Goal: Transaction & Acquisition: Obtain resource

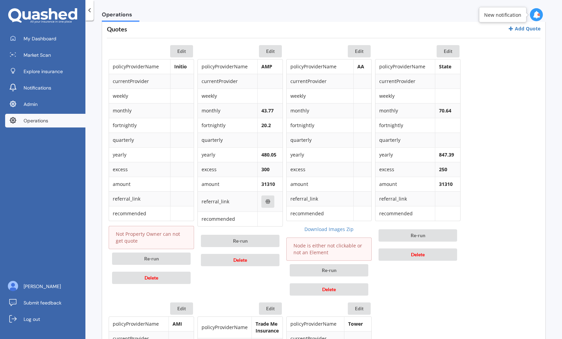
scroll to position [324, 0]
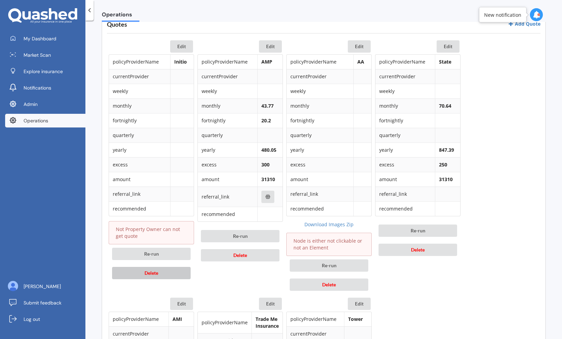
click at [165, 273] on button "Delete" at bounding box center [151, 273] width 79 height 12
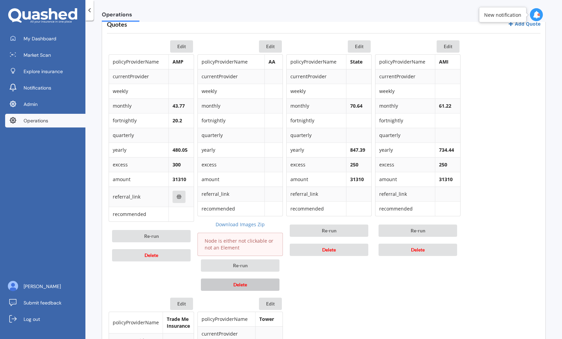
click at [222, 289] on button "Delete" at bounding box center [240, 284] width 79 height 12
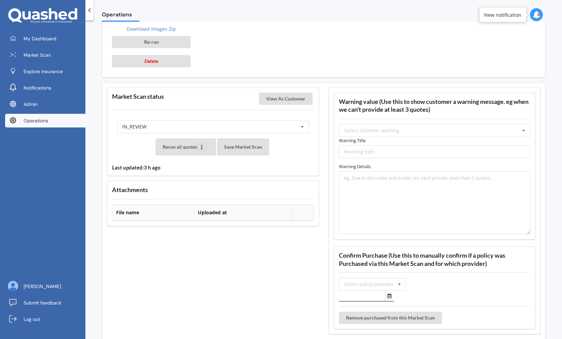
scroll to position [795, 0]
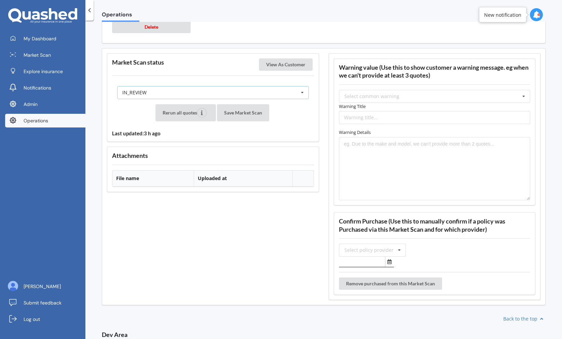
click at [252, 97] on div "IN_REVIEW READY PENDING VIEWED ABANDONED IN_REVIEW" at bounding box center [212, 92] width 191 height 13
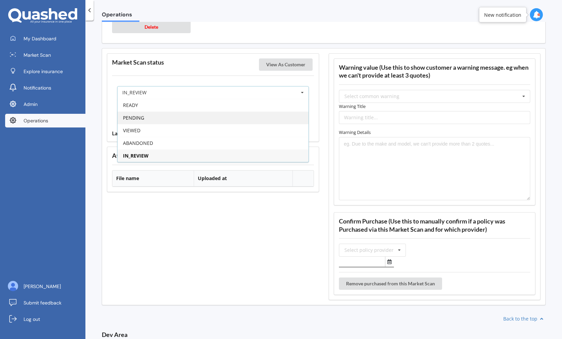
click at [237, 122] on div "PENDING" at bounding box center [212, 117] width 191 height 13
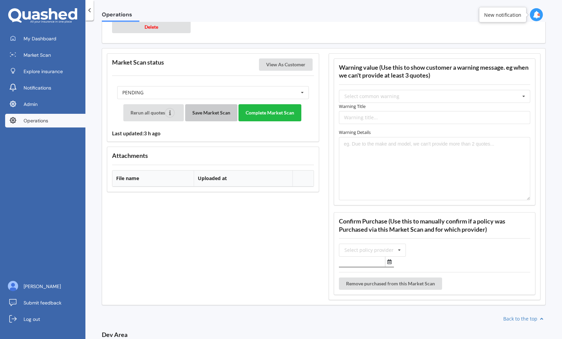
click at [217, 119] on button "Save Market Scan" at bounding box center [211, 112] width 52 height 17
click at [260, 116] on button "Complete Market Scan" at bounding box center [269, 112] width 63 height 17
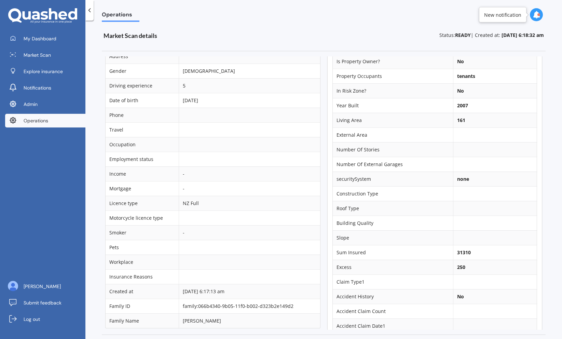
scroll to position [0, 0]
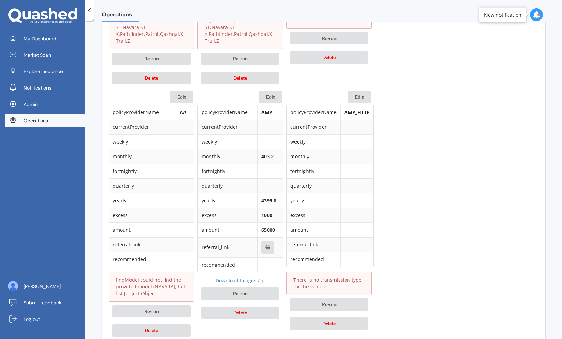
scroll to position [836, 0]
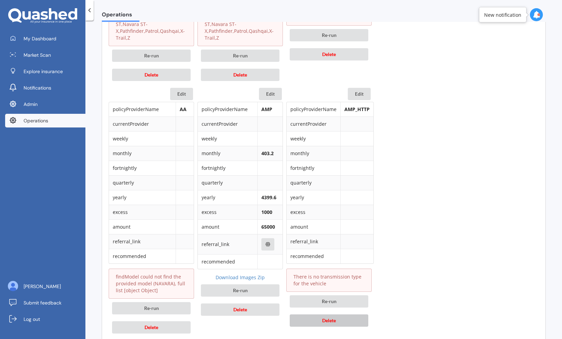
click at [312, 318] on button "Delete" at bounding box center [328, 320] width 79 height 12
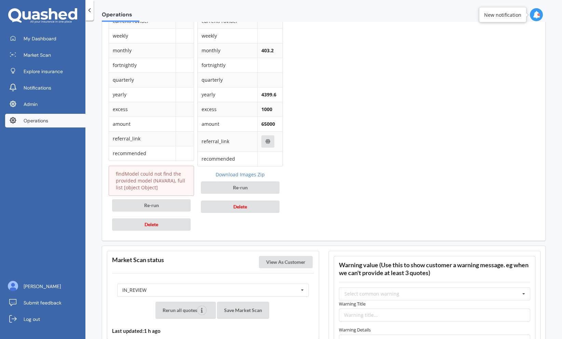
scroll to position [940, 0]
click at [246, 282] on div "IN_REVIEW READY PENDING VIEWED ABANDONED IN_REVIEW" at bounding box center [212, 288] width 191 height 13
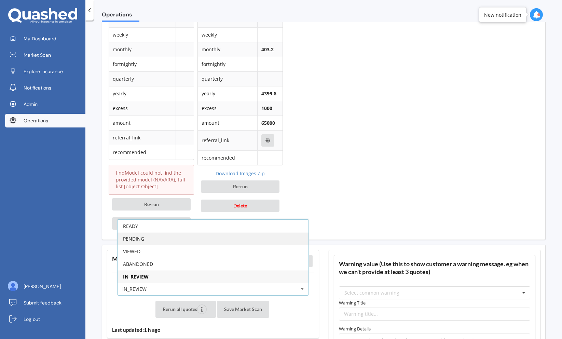
click at [220, 234] on div "PENDING" at bounding box center [212, 238] width 191 height 13
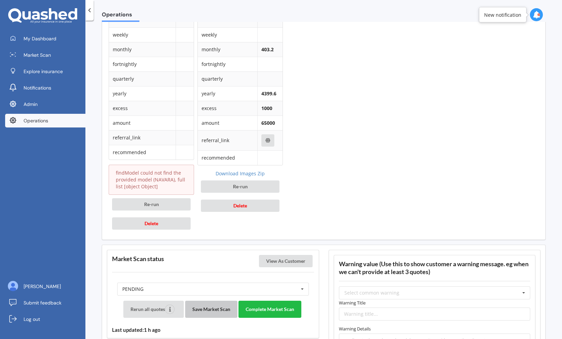
click at [208, 303] on button "Save Market Scan" at bounding box center [211, 308] width 52 height 17
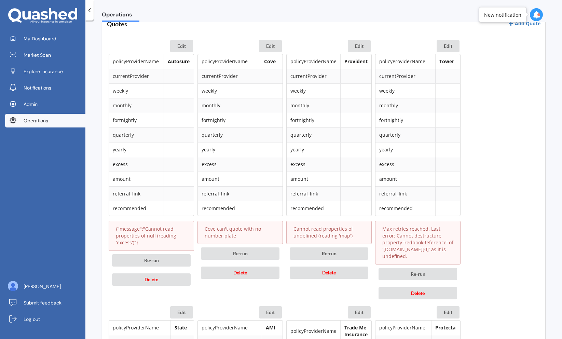
scroll to position [319, 0]
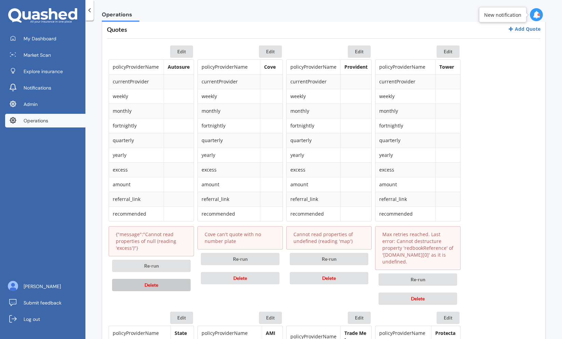
click at [154, 289] on button "Delete" at bounding box center [151, 285] width 79 height 12
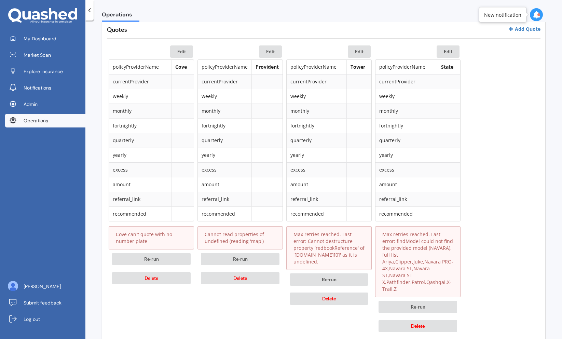
click at [154, 285] on div "Re-run Delete" at bounding box center [151, 268] width 85 height 38
click at [158, 281] on button "Delete" at bounding box center [151, 278] width 79 height 12
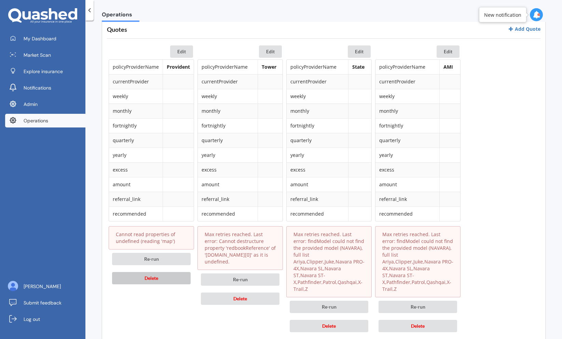
click at [160, 278] on button "Delete" at bounding box center [151, 278] width 79 height 12
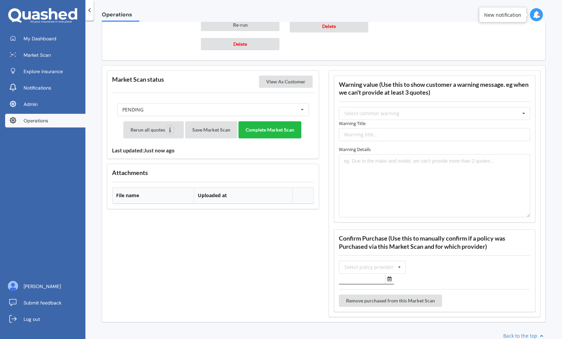
scroll to position [908, 0]
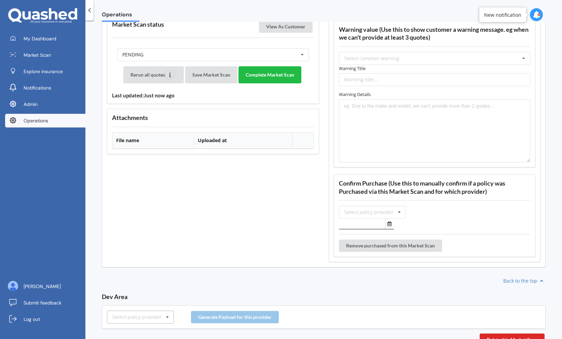
click at [139, 314] on div "Select policy provider" at bounding box center [136, 316] width 49 height 5
type input "ami"
click at [140, 298] on div "AMI" at bounding box center [140, 304] width 66 height 13
click at [211, 311] on button "Generate Payload for this provider" at bounding box center [235, 317] width 88 height 12
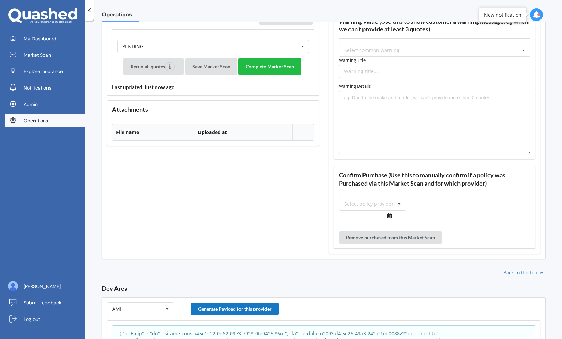
scroll to position [1028, 0]
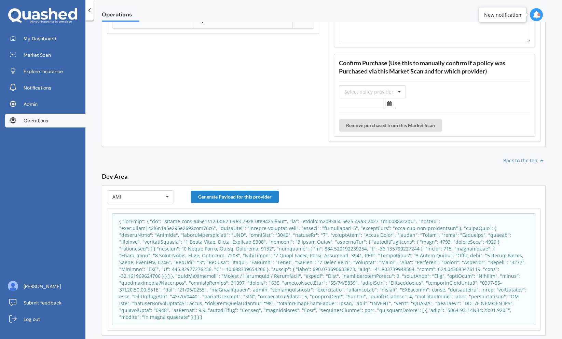
click at [213, 232] on p at bounding box center [323, 269] width 409 height 102
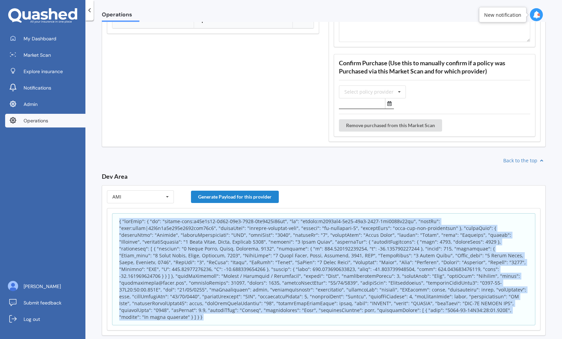
click at [213, 232] on p at bounding box center [323, 269] width 409 height 102
copy body "{ "appInfo": { "id": "policy-scan:b30c1f60-9b15-11f0-8908-2bc5786c91ca", "sk": …"
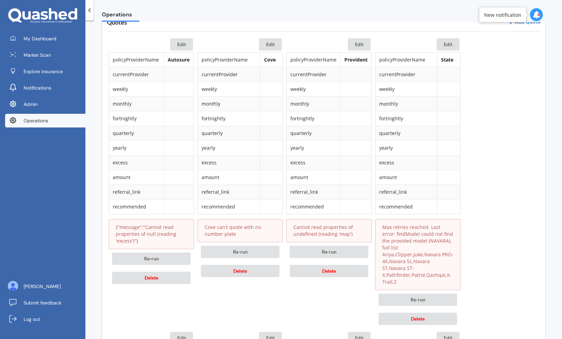
scroll to position [331, 0]
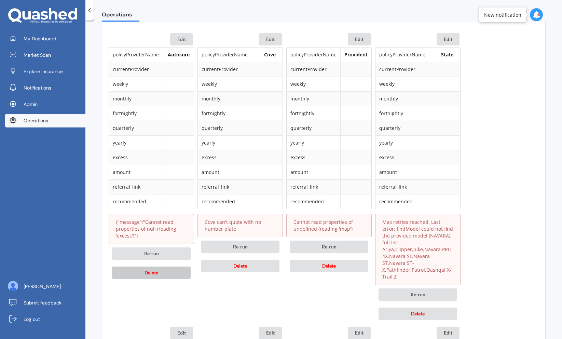
click at [155, 274] on span "Delete" at bounding box center [151, 272] width 14 height 6
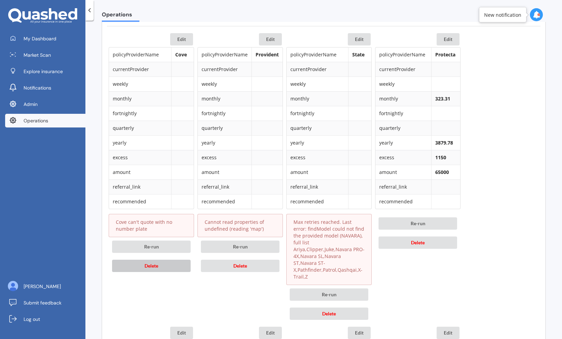
click at [161, 265] on button "Delete" at bounding box center [151, 265] width 79 height 12
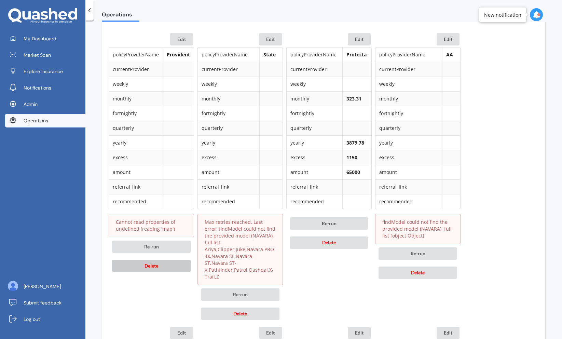
click at [161, 265] on button "Delete" at bounding box center [151, 265] width 79 height 12
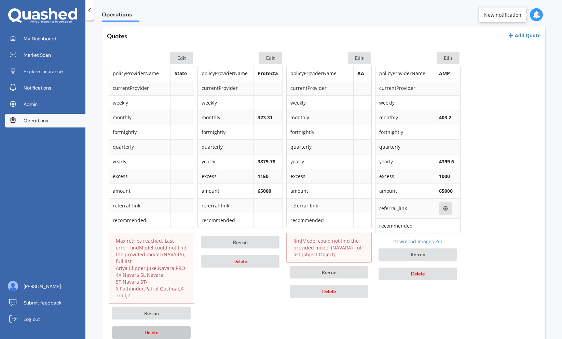
scroll to position [321, 0]
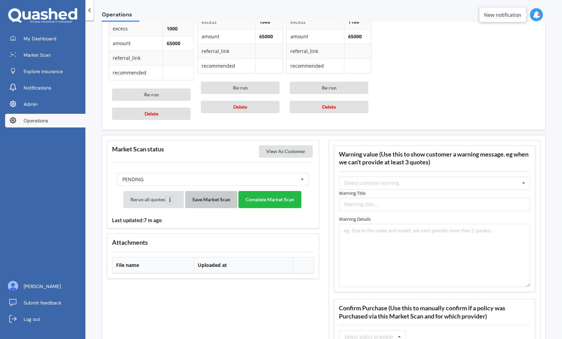
click at [219, 191] on button "Save Market Scan" at bounding box center [211, 199] width 52 height 17
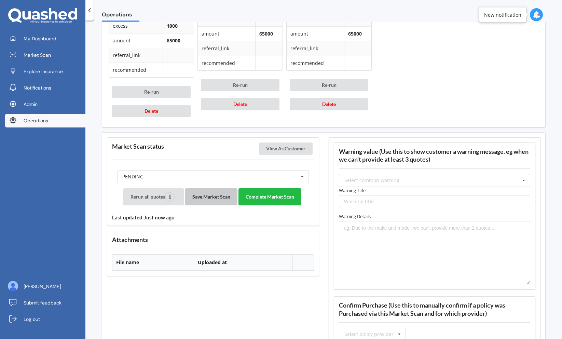
scroll to position [760, 0]
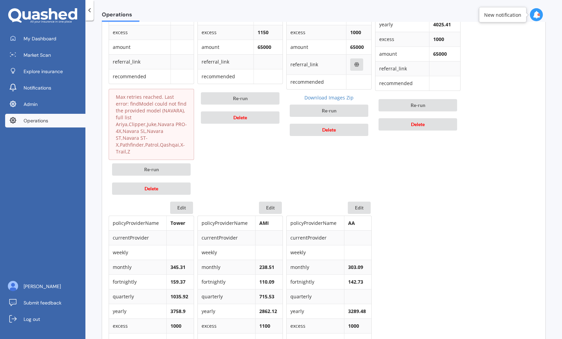
scroll to position [463, 0]
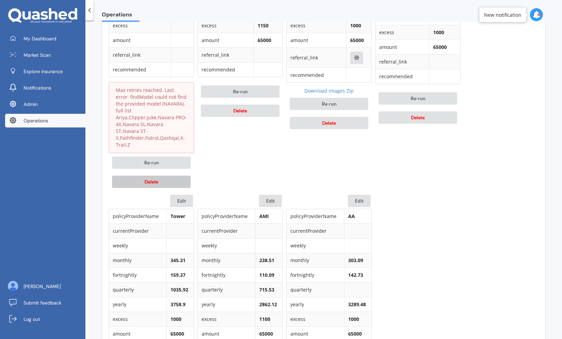
click at [169, 178] on button "Delete" at bounding box center [151, 181] width 79 height 12
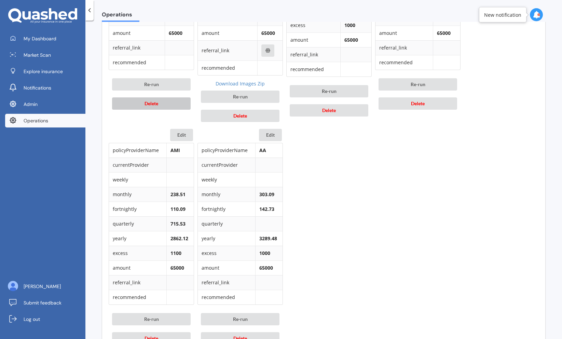
scroll to position [544, 0]
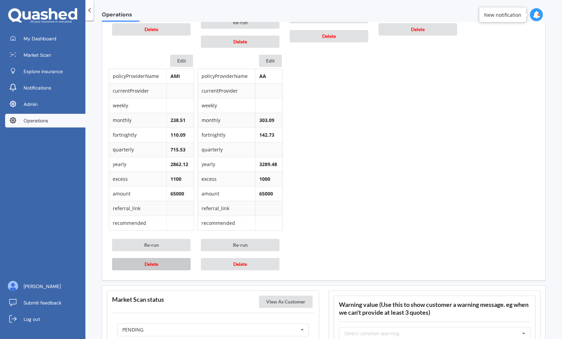
click at [177, 265] on button "Delete" at bounding box center [151, 264] width 79 height 12
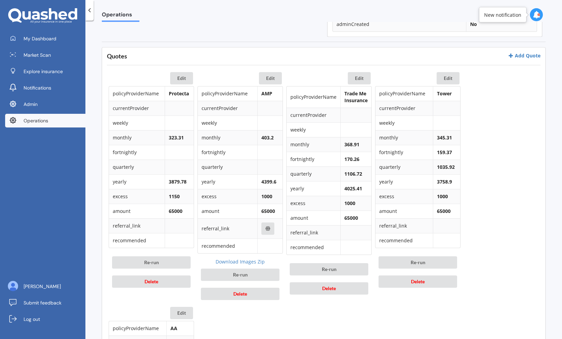
scroll to position [292, 0]
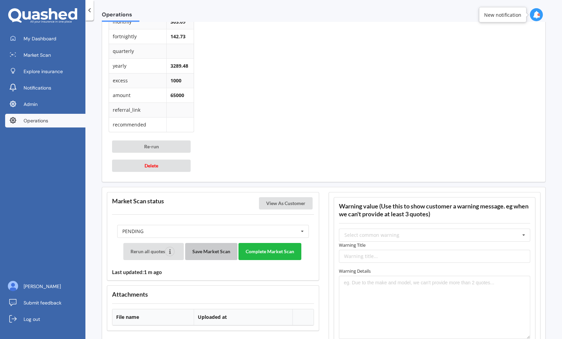
click at [230, 259] on button "Save Market Scan" at bounding box center [211, 251] width 52 height 17
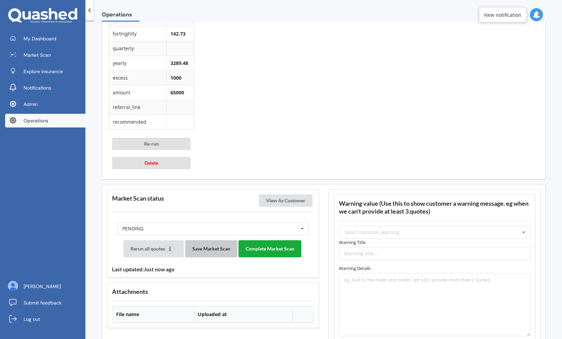
scroll to position [643, 0]
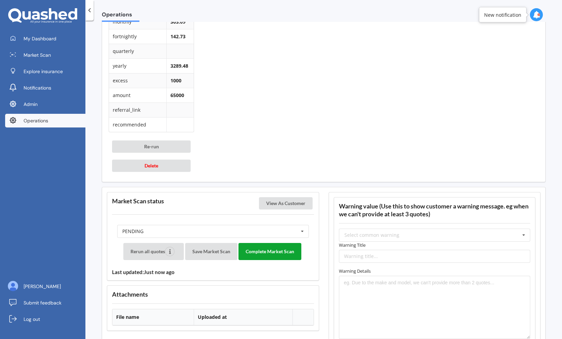
click at [269, 254] on button "Complete Market Scan" at bounding box center [269, 251] width 63 height 17
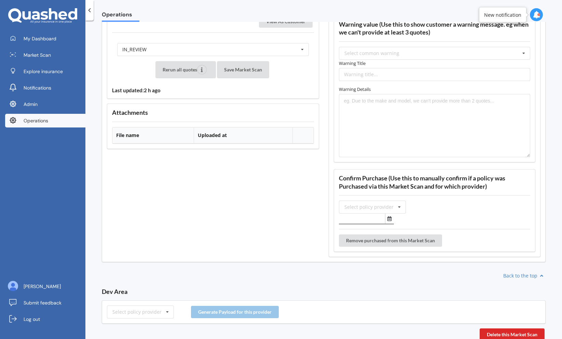
scroll to position [1192, 0]
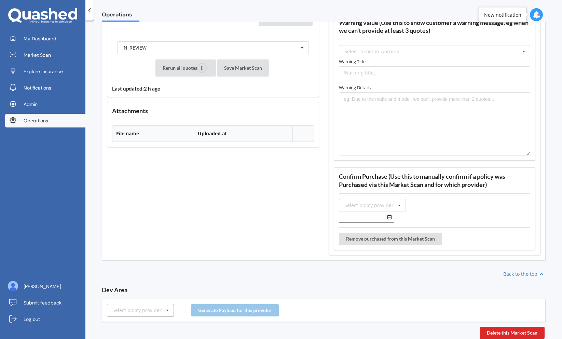
click at [136, 308] on div "Select policy provider" at bounding box center [136, 310] width 49 height 5
type input "a"
type input "tower"
click at [139, 296] on div "Tower" at bounding box center [140, 297] width 66 height 13
click at [216, 310] on button "Generate Payload for this provider" at bounding box center [235, 310] width 88 height 12
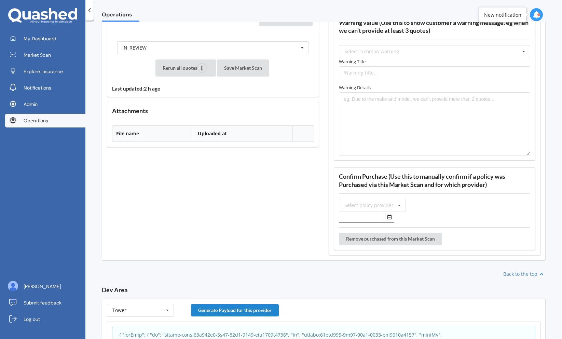
scroll to position [1312, 0]
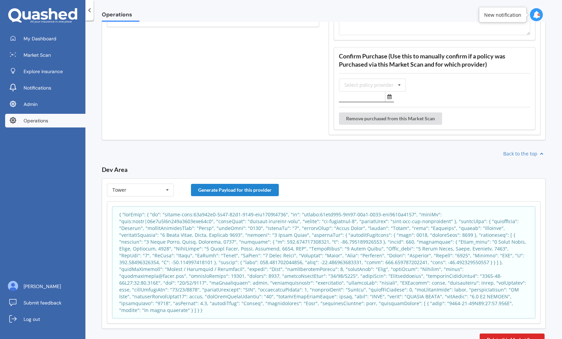
click at [204, 241] on p at bounding box center [323, 262] width 409 height 102
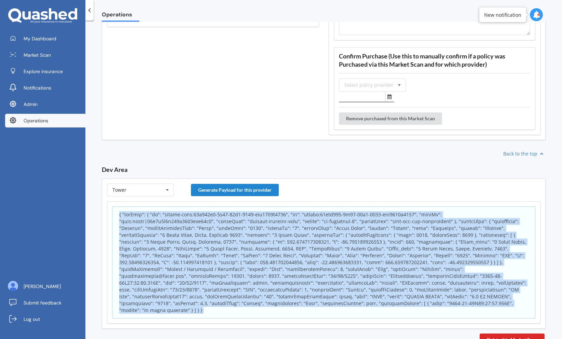
click at [204, 241] on p at bounding box center [323, 262] width 409 height 102
copy body "{ "lorEmip": { "do": "sitame-cons:13a192e0-0s10-65d0-1756-eiu6454t1259", "in": …"
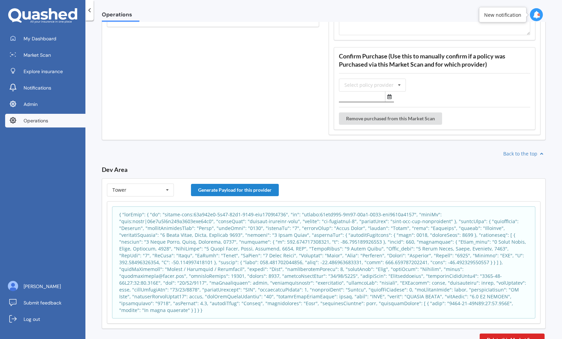
click at [181, 152] on div "Back to the top" at bounding box center [323, 153] width 443 height 7
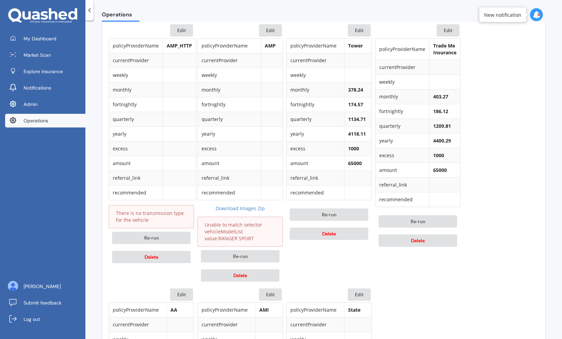
scroll to position [593, 0]
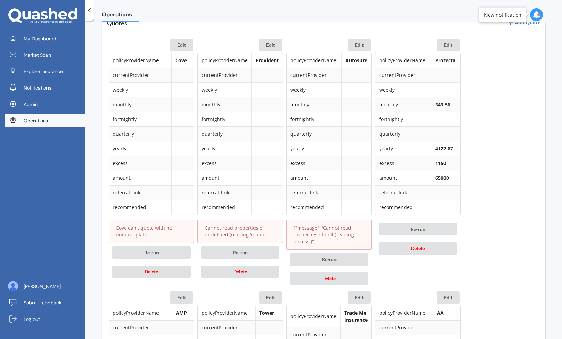
scroll to position [329, 0]
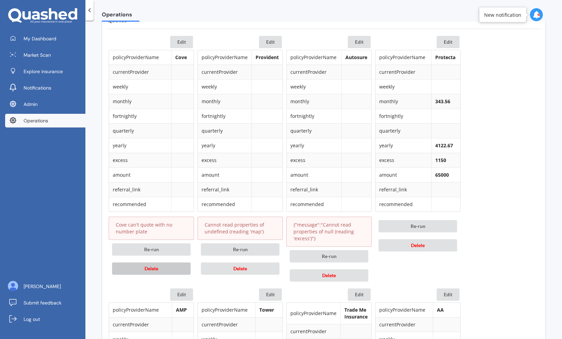
click at [175, 266] on button "Delete" at bounding box center [151, 268] width 79 height 12
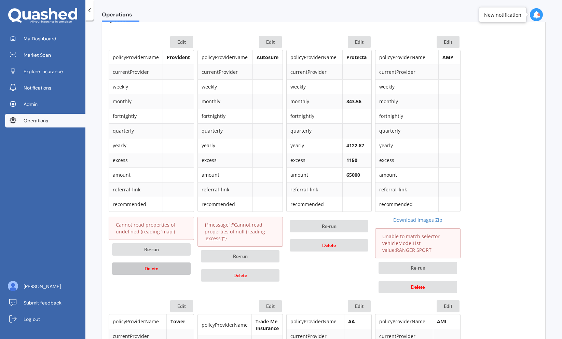
click at [175, 266] on button "Delete" at bounding box center [151, 268] width 79 height 12
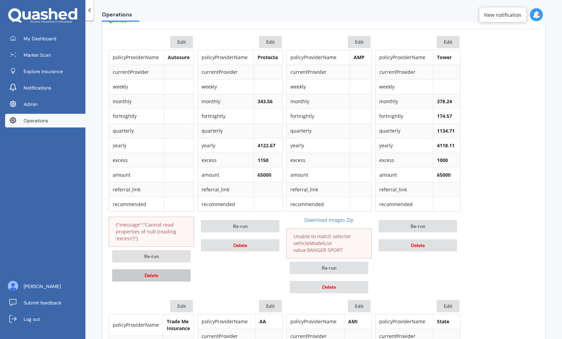
click at [168, 273] on button "Delete" at bounding box center [151, 275] width 79 height 12
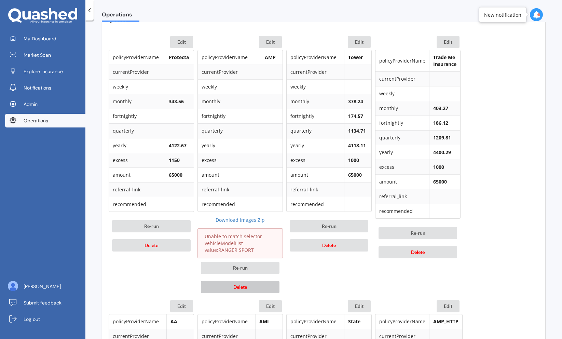
click at [231, 288] on button "Delete" at bounding box center [240, 287] width 79 height 12
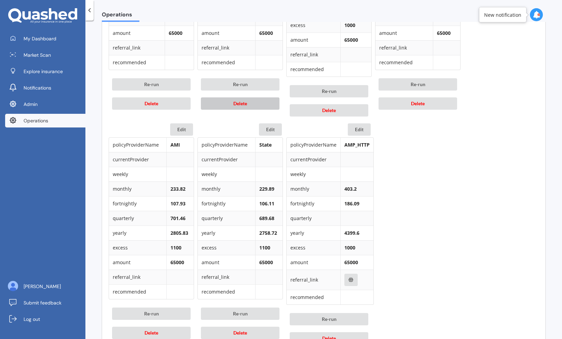
scroll to position [473, 0]
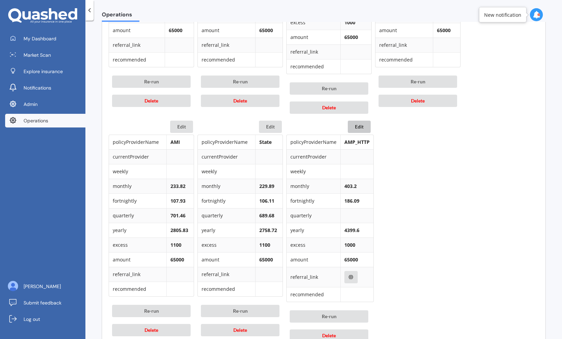
click at [360, 125] on button "Edit" at bounding box center [358, 126] width 23 height 12
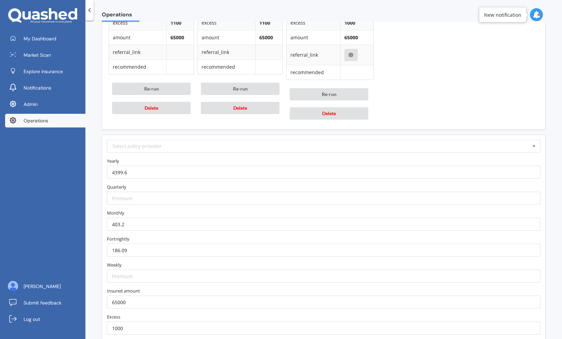
scroll to position [698, 0]
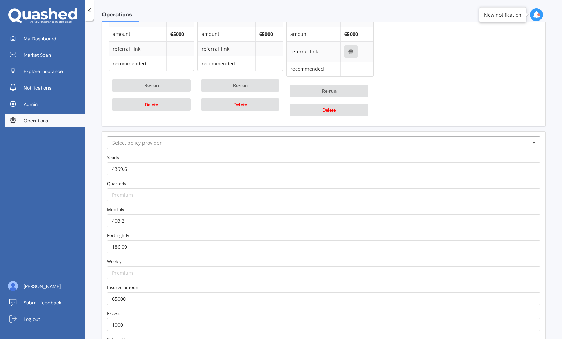
click at [335, 143] on input "text" at bounding box center [324, 143] width 432 height 12
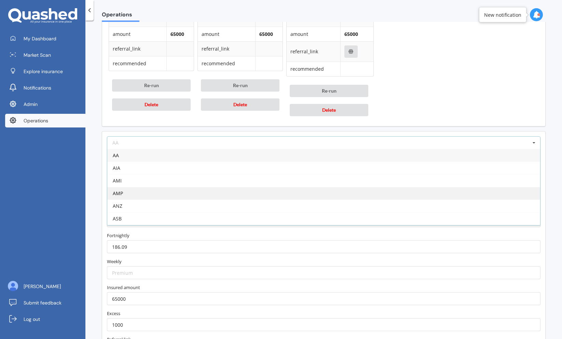
click at [299, 195] on div "AMP" at bounding box center [323, 193] width 432 height 13
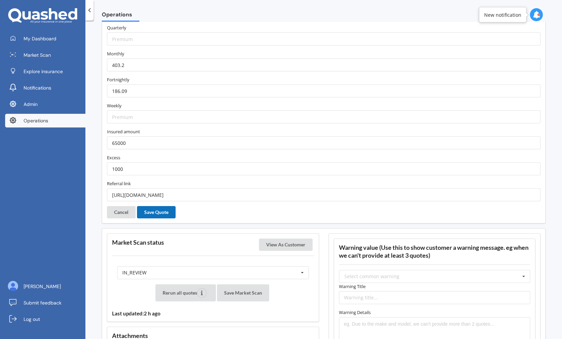
click at [157, 211] on button "Save Quote" at bounding box center [156, 212] width 39 height 12
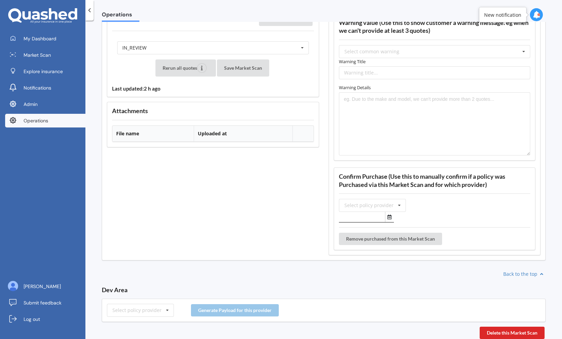
scroll to position [601, 0]
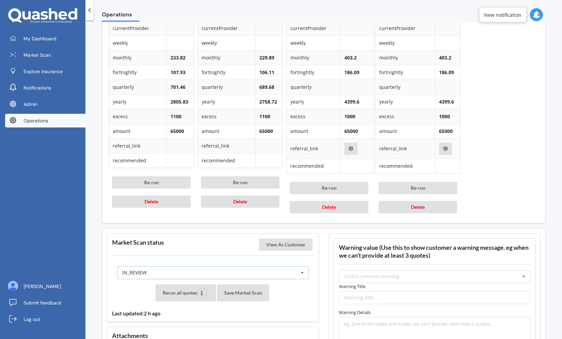
click at [199, 273] on div "IN_REVIEW READY PENDING VIEWED ABANDONED IN_REVIEW" at bounding box center [212, 272] width 191 height 13
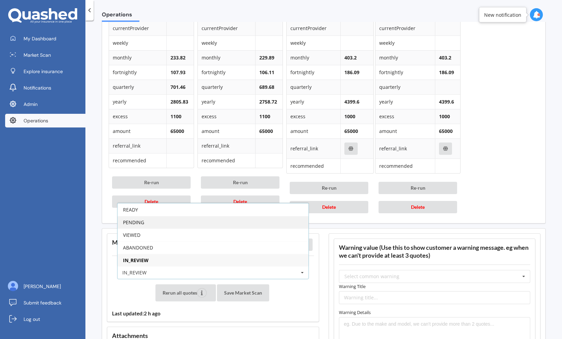
click at [206, 221] on div "PENDING" at bounding box center [212, 222] width 191 height 13
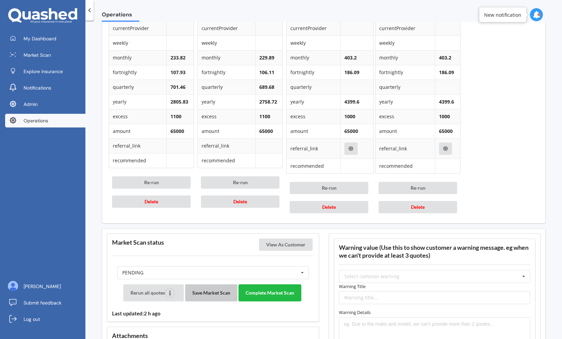
click at [220, 294] on button "Save Market Scan" at bounding box center [211, 292] width 52 height 17
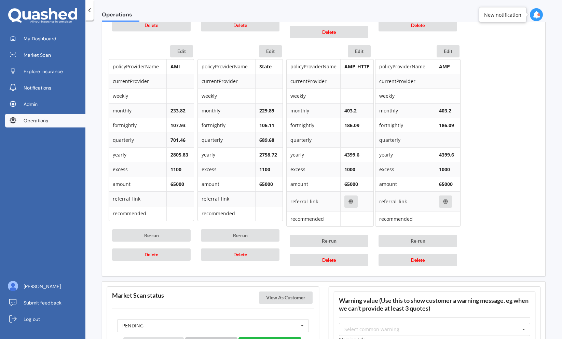
scroll to position [551, 0]
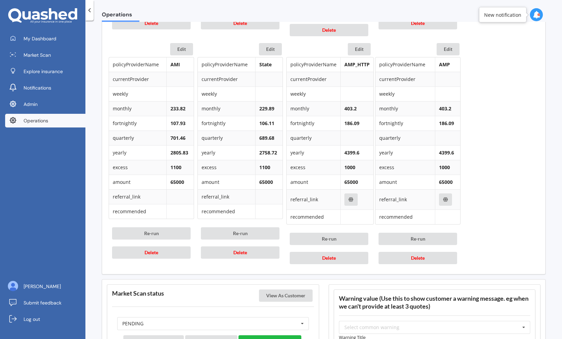
click at [359, 251] on div "Re-run Delete" at bounding box center [328, 248] width 85 height 38
click at [345, 259] on button "Delete" at bounding box center [328, 258] width 79 height 12
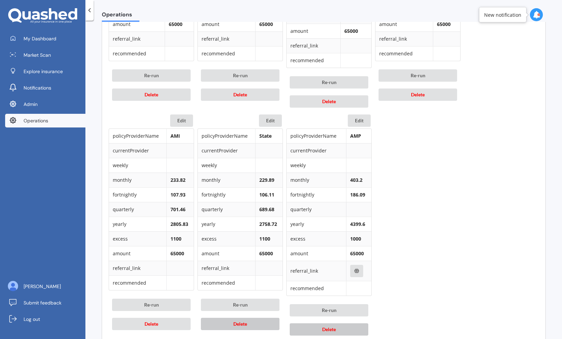
scroll to position [507, 0]
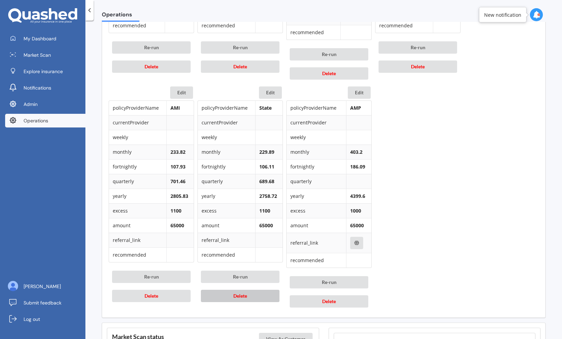
click at [239, 296] on span "Delete" at bounding box center [240, 296] width 14 height 6
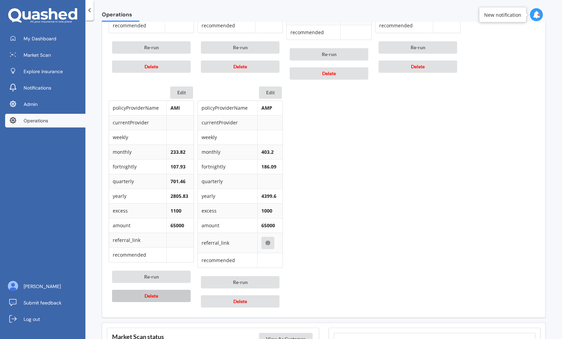
click at [156, 294] on span "Delete" at bounding box center [151, 296] width 14 height 6
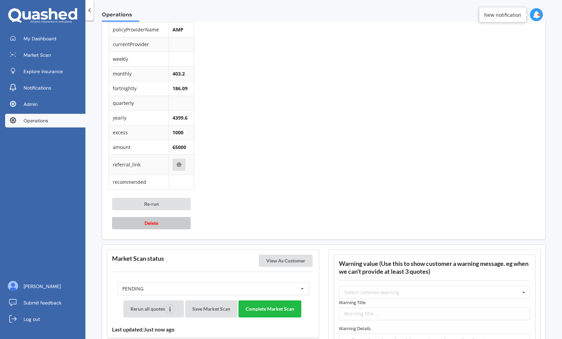
scroll to position [611, 0]
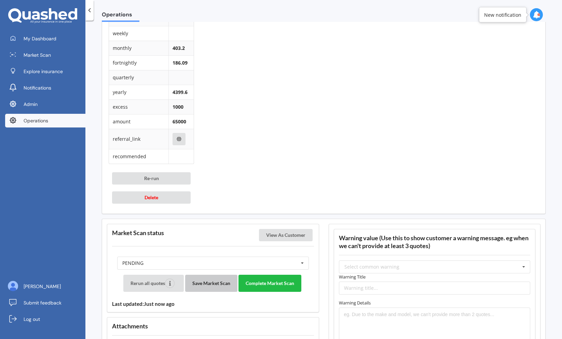
click at [213, 287] on button "Save Market Scan" at bounding box center [211, 282] width 52 height 17
click at [267, 281] on button "Complete Market Scan" at bounding box center [269, 282] width 63 height 17
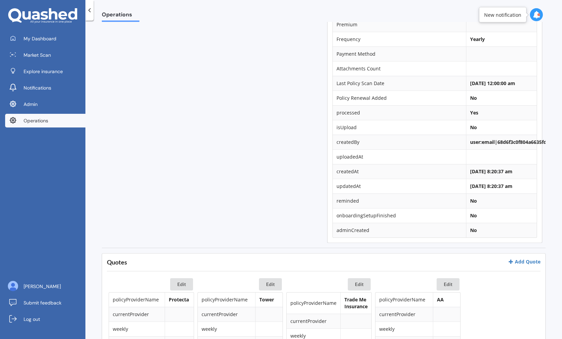
scroll to position [76, 0]
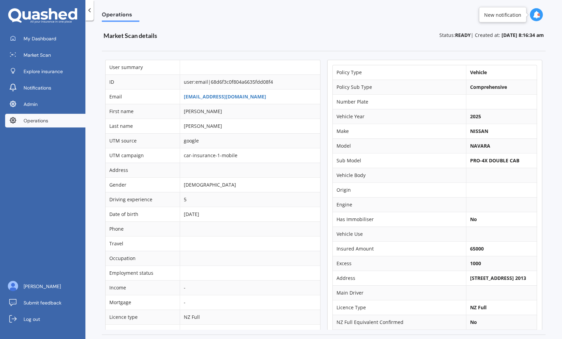
click at [470, 144] on b "NAVARA" at bounding box center [480, 145] width 20 height 6
copy b "NAVARA"
click at [471, 146] on b "NAVARA" at bounding box center [480, 145] width 20 height 6
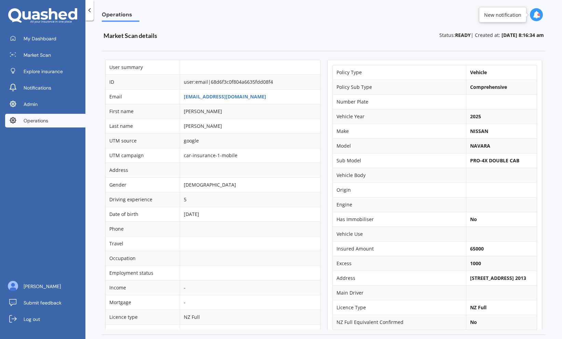
click at [472, 128] on b "NISSAN" at bounding box center [479, 131] width 18 height 6
click at [470, 150] on td "NAVARA" at bounding box center [501, 145] width 71 height 15
click at [473, 147] on b "NAVARA" at bounding box center [480, 145] width 20 height 6
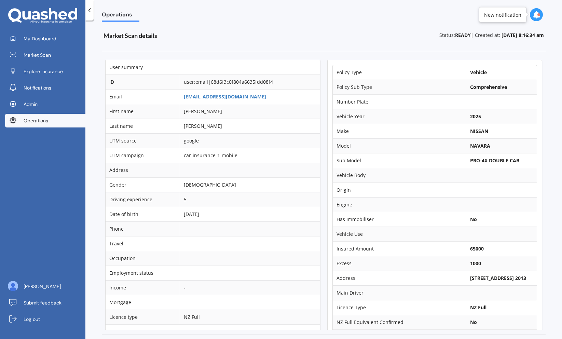
click at [473, 147] on b "NAVARA" at bounding box center [480, 145] width 20 height 6
copy b "NAVARA"
click at [466, 124] on td "NISSAN" at bounding box center [501, 131] width 71 height 15
click at [470, 130] on b "NISSAN" at bounding box center [479, 131] width 18 height 6
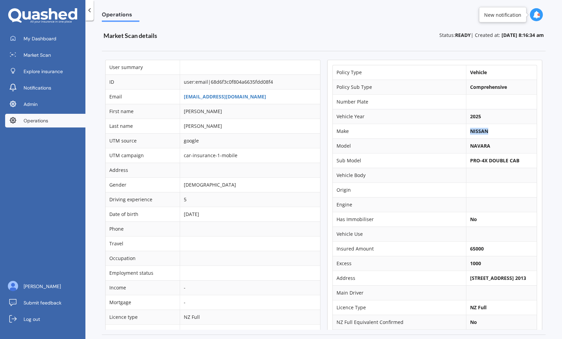
copy b "NISSAN"
click at [476, 147] on b "NAVARA" at bounding box center [480, 145] width 20 height 6
copy b "NAVARA"
drag, startPoint x: 481, startPoint y: 162, endPoint x: 462, endPoint y: 162, distance: 19.1
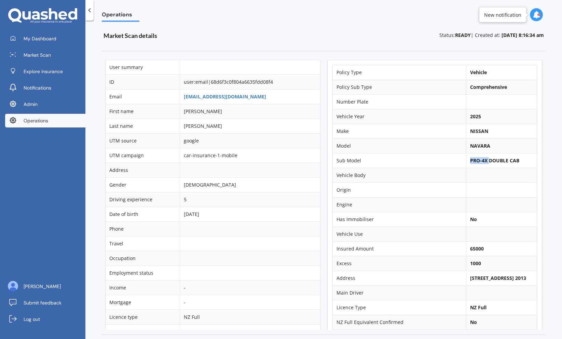
click at [466, 162] on td "PRO-4X DOUBLE CAB" at bounding box center [501, 160] width 71 height 15
copy b "PRO-4X"
click at [37, 54] on span "Market Scan" at bounding box center [37, 55] width 27 height 7
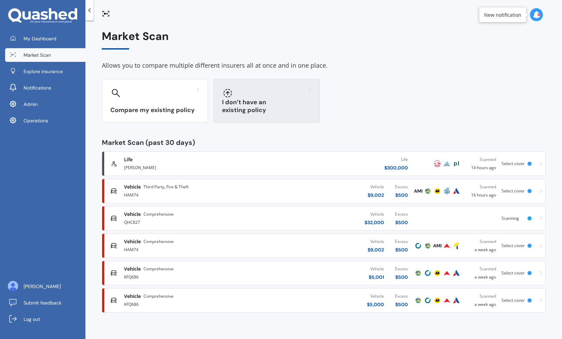
click at [250, 99] on div "I don’t have an existing policy" at bounding box center [266, 101] width 106 height 44
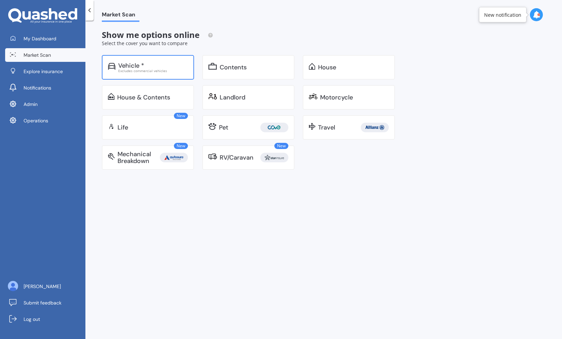
click at [171, 66] on div "Vehicle *" at bounding box center [153, 65] width 70 height 7
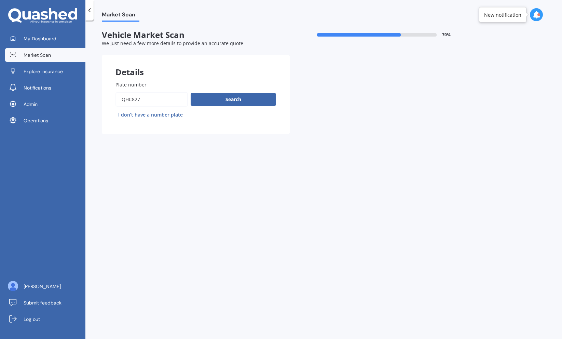
click at [158, 117] on button "I don’t have a number plate" at bounding box center [150, 114] width 70 height 11
select select "23"
select select "03"
select select "1974"
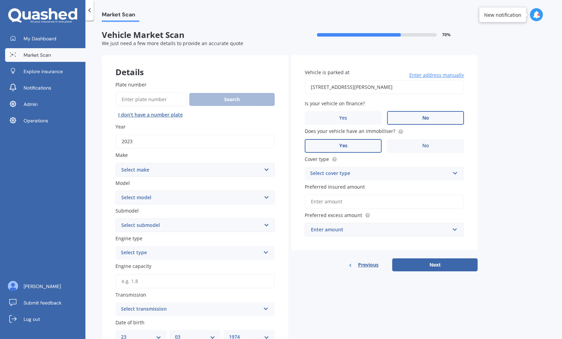
click at [184, 168] on select "Select make AC ALFA ROMEO ASTON [PERSON_NAME] AUDI AUSTIN BEDFORD Bentley BMW B…" at bounding box center [194, 170] width 159 height 14
select select "NISSAN"
click at [115, 163] on select "Select make AC ALFA ROMEO ASTON [PERSON_NAME] AUDI AUSTIN BEDFORD Bentley BMW B…" at bounding box center [194, 170] width 159 height 14
click at [167, 201] on select "Select model" at bounding box center [194, 197] width 159 height 14
click at [115, 191] on select "Select model 1200 180SX 200SX 300ZX 350Z 370Z Ad Altima ARIYA Atlas Avenir Basa…" at bounding box center [194, 197] width 159 height 14
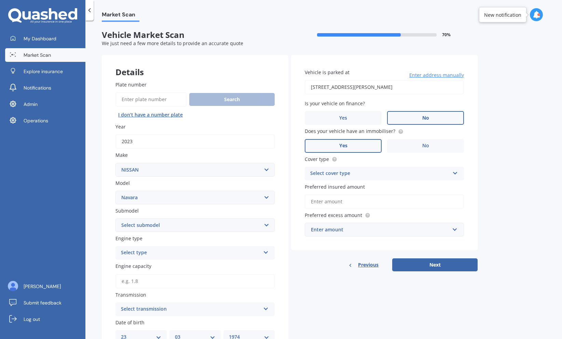
click at [165, 222] on select "Select submodel (All other models) 2.5 4WD Diesel Turbo 2.5 4WD MT Diesel Turbo…" at bounding box center [194, 225] width 159 height 14
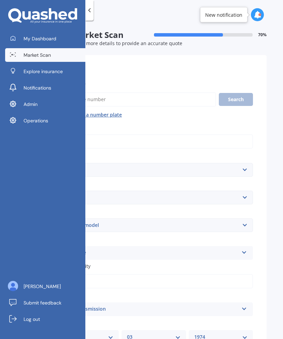
click at [92, 12] on icon at bounding box center [89, 10] width 7 height 7
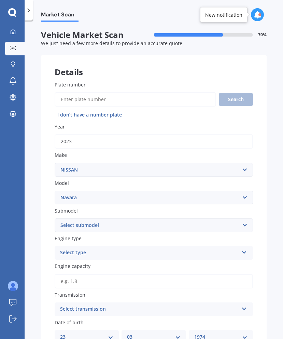
scroll to position [32, 0]
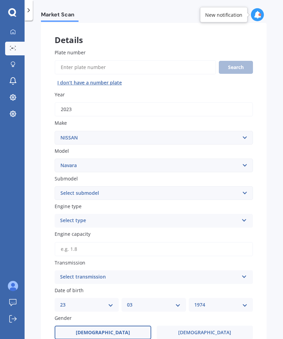
click at [149, 164] on select "Select model 1200 180SX 200SX 300ZX 350Z 370Z Ad Altima ARIYA Atlas Avenir Basa…" at bounding box center [154, 165] width 198 height 14
click at [55, 159] on select "Select model 1200 180SX 200SX 300ZX 350Z 370Z Ad Altima ARIYA Atlas Avenir Basa…" at bounding box center [154, 165] width 198 height 14
click at [145, 165] on select "Select model 1200 180SX 200SX 300ZX 350Z 370Z Ad Altima ARIYA Atlas Avenir Basa…" at bounding box center [154, 165] width 198 height 14
click at [55, 159] on select "Select model 1200 180SX 200SX 300ZX 350Z 370Z Ad Altima ARIYA Atlas Avenir Basa…" at bounding box center [154, 165] width 198 height 14
click at [145, 169] on select "Select model 1200 180SX 200SX 300ZX 350Z 370Z Ad Altima ARIYA Atlas Avenir Basa…" at bounding box center [154, 165] width 198 height 14
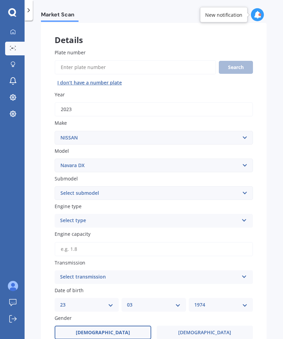
select select "NAVARA"
click at [55, 159] on select "Select model 1200 180SX 200SX 300ZX 350Z 370Z Ad Altima ARIYA Atlas Avenir Basa…" at bounding box center [154, 165] width 198 height 14
click at [137, 194] on select "Select submodel (All other models) 2.5 4WD Diesel Turbo 2.5 4WD MT Diesel Turbo…" at bounding box center [154, 193] width 198 height 14
click at [168, 191] on select "Select submodel (All other models) 2.5 4WD Diesel Turbo 2.5 4WD MT Diesel Turbo…" at bounding box center [154, 193] width 198 height 14
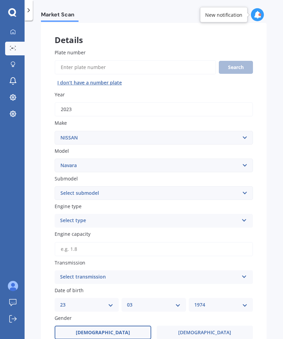
click at [168, 191] on select "Select submodel (All other models) 2.5 4WD Diesel Turbo 2.5 4WD MT Diesel Turbo…" at bounding box center [154, 193] width 198 height 14
click at [182, 166] on select "Select model 1200 180SX 200SX 300ZX 350Z 370Z Ad Altima ARIYA Atlas Avenir Basa…" at bounding box center [154, 165] width 198 height 14
click at [133, 192] on select "Select submodel (All other models) 2.5 4WD Diesel Turbo 2.5 4WD MT Diesel Turbo…" at bounding box center [154, 193] width 198 height 14
click at [168, 192] on select "Select submodel (All other models) 2.5 4WD Diesel Turbo 2.5 4WD MT Diesel Turbo…" at bounding box center [154, 193] width 198 height 14
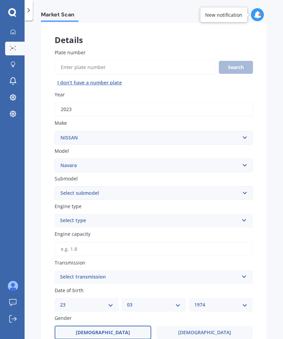
click at [168, 192] on select "Select submodel (All other models) 2.5 4WD Diesel Turbo 2.5 4WD MT Diesel Turbo…" at bounding box center [154, 193] width 198 height 14
click at [81, 192] on select "Select submodel (All other models) 2.5 4WD Diesel Turbo 2.5 4WD MT Diesel Turbo…" at bounding box center [154, 193] width 198 height 14
click at [135, 195] on select "Select submodel (All other models) 2.5 4WD Diesel Turbo 2.5 4WD MT Diesel Turbo…" at bounding box center [154, 193] width 198 height 14
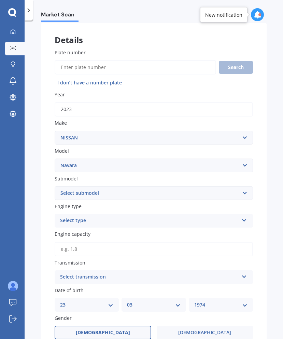
click at [135, 195] on select "Select submodel (All other models) 2.5 4WD Diesel Turbo 2.5 4WD MT Diesel Turbo…" at bounding box center [154, 193] width 198 height 14
click at [137, 190] on select "Select submodel (All other models) 2.5 4WD Diesel Turbo 2.5 4WD MT Diesel Turbo…" at bounding box center [154, 193] width 198 height 14
click at [141, 192] on select "Select submodel (All other models) 2.5 4WD Diesel Turbo 2.5 4WD MT Diesel Turbo…" at bounding box center [154, 193] width 198 height 14
click at [132, 195] on select "Select submodel (All other models) 2.5 4WD Diesel Turbo 2.5 4WD MT Diesel Turbo…" at bounding box center [154, 193] width 198 height 14
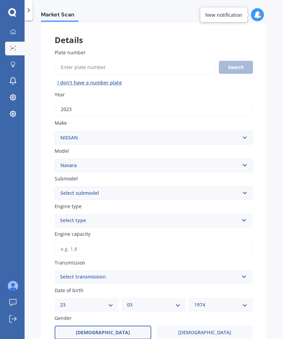
click at [132, 195] on select "Select submodel (All other models) 2.5 4WD Diesel Turbo 2.5 4WD MT Diesel Turbo…" at bounding box center [154, 193] width 198 height 14
click at [96, 197] on select "Select submodel (All other models) 2.5 4WD Diesel Turbo 2.5 4WD MT Diesel Turbo…" at bounding box center [154, 193] width 198 height 14
click at [125, 188] on select "Select submodel (All other models) 2.5 4WD Diesel Turbo 2.5 4WD MT Diesel Turbo…" at bounding box center [154, 193] width 198 height 14
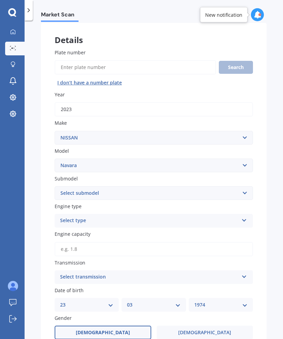
click at [125, 188] on select "Select submodel (All other models) 2.5 4WD Diesel Turbo 2.5 4WD MT Diesel Turbo…" at bounding box center [154, 193] width 198 height 14
